Goal: Task Accomplishment & Management: Use online tool/utility

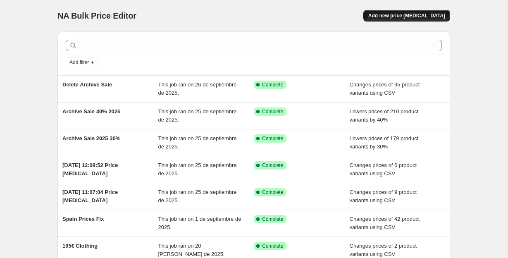
click at [410, 19] on span "Add new price [MEDICAL_DATA]" at bounding box center [406, 15] width 77 height 7
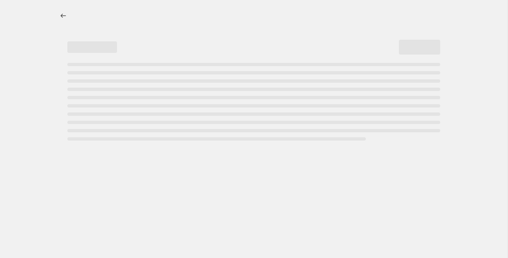
select select "percentage"
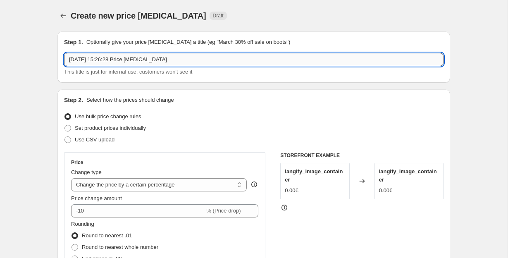
click at [141, 61] on input "[DATE] 15:26:28 Price [MEDICAL_DATA]" at bounding box center [253, 59] width 379 height 13
type input "F"
type input "î"
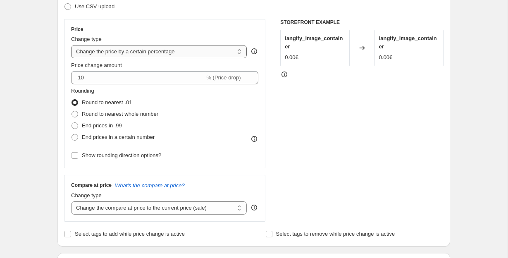
scroll to position [92, 0]
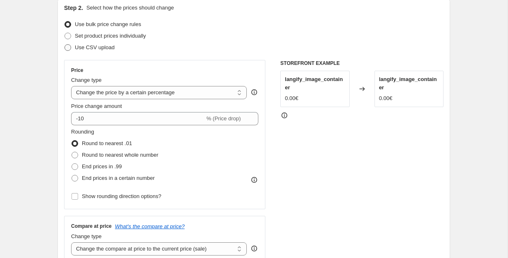
type input "Price Fix Mina and [GEOGRAPHIC_DATA]"
click at [67, 50] on span at bounding box center [67, 47] width 7 height 7
click at [65, 45] on input "Use CSV upload" at bounding box center [64, 44] width 0 height 0
radio input "true"
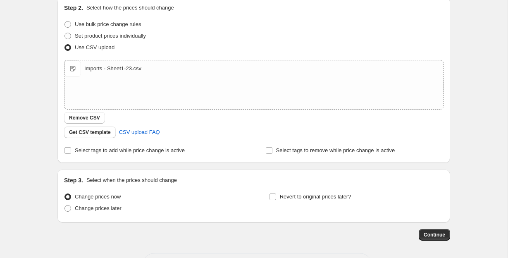
click at [482, 199] on div "Create new price [MEDICAL_DATA]. This page is ready Create new price [MEDICAL_D…" at bounding box center [253, 99] width 507 height 383
click at [440, 234] on span "Continue" at bounding box center [434, 234] width 21 height 7
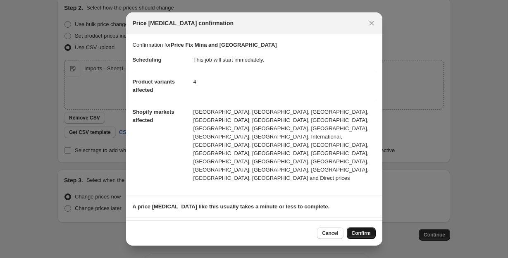
click at [357, 233] on span "Confirm" at bounding box center [361, 233] width 19 height 7
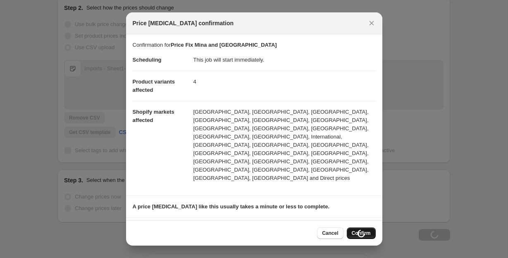
type input "Price Fix Mina and [GEOGRAPHIC_DATA]"
